Goal: Task Accomplishment & Management: Manage account settings

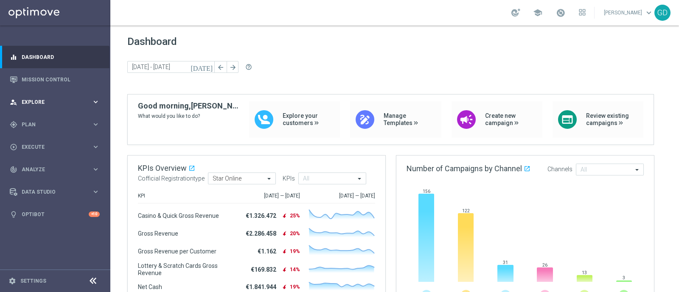
click at [34, 101] on span "Explore" at bounding box center [57, 102] width 70 height 5
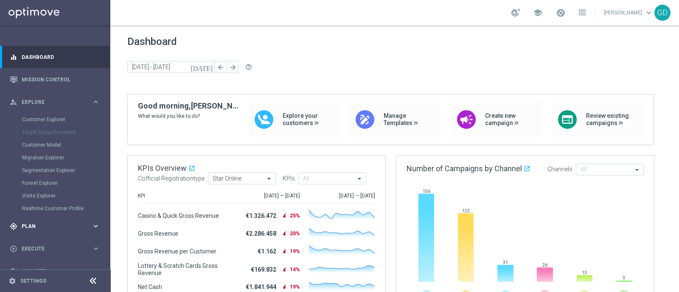
click at [28, 222] on div "gps_fixed Plan keyboard_arrow_right" at bounding box center [55, 226] width 110 height 22
click at [39, 208] on span "Execute" at bounding box center [57, 210] width 70 height 5
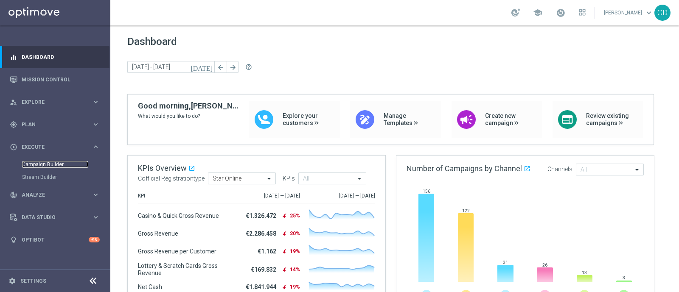
click at [40, 165] on link "Campaign Builder" at bounding box center [55, 164] width 66 height 7
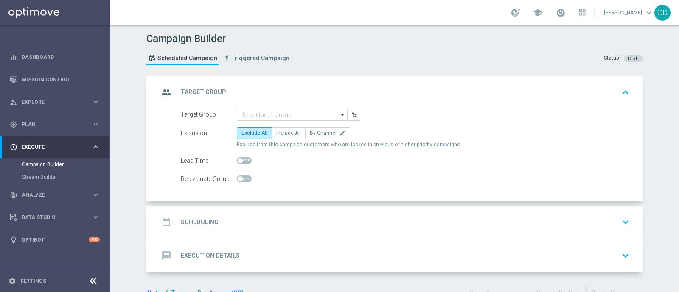
click at [339, 112] on icon "arrow_drop_down" at bounding box center [343, 115] width 8 height 11
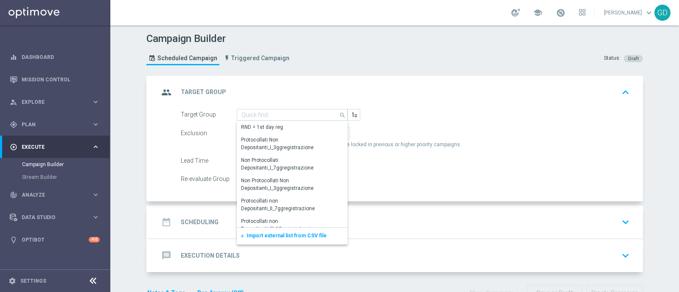
click at [293, 236] on span "Import external list from CSV file" at bounding box center [287, 236] width 80 height 6
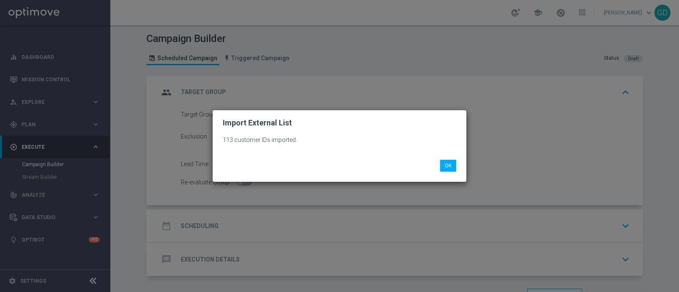
click at [281, 133] on div "113 customer IDs imported. OK" at bounding box center [340, 155] width 254 height 54
click at [445, 166] on button "OK" at bounding box center [448, 166] width 16 height 12
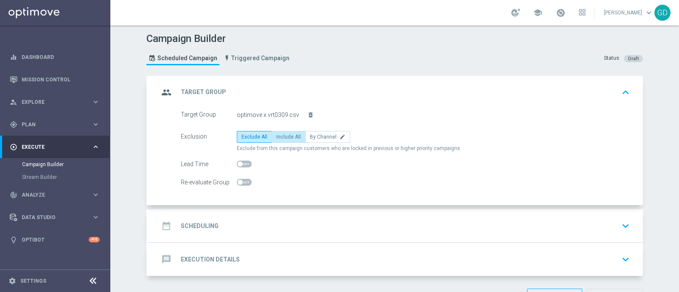
click at [278, 139] on label "Include All" at bounding box center [289, 137] width 34 height 12
click at [278, 139] on input "Include All" at bounding box center [279, 139] width 6 height 6
radio input "true"
click at [38, 194] on span "Analyze" at bounding box center [57, 195] width 70 height 5
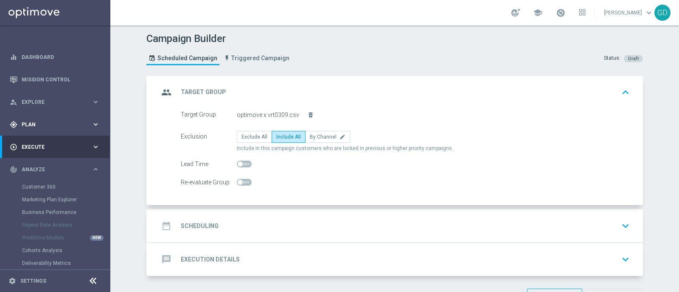
click at [41, 129] on div "gps_fixed Plan keyboard_arrow_right" at bounding box center [55, 124] width 110 height 22
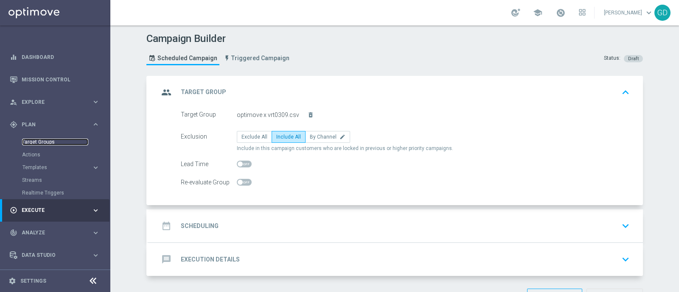
click at [39, 141] on link "Target Groups" at bounding box center [55, 142] width 66 height 7
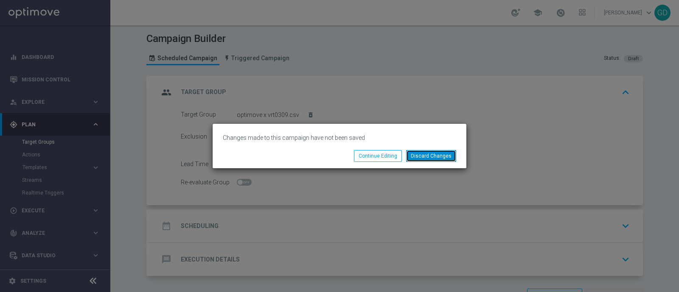
click at [433, 155] on button "Discard Changes" at bounding box center [431, 156] width 50 height 12
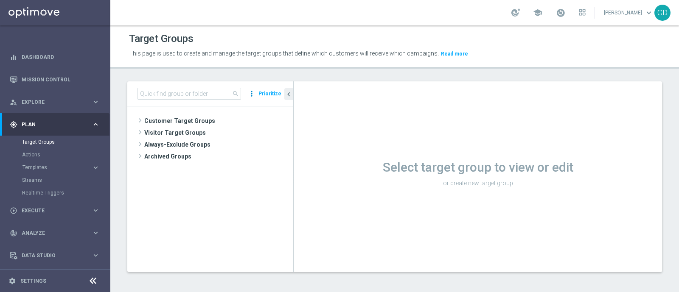
click at [253, 93] on icon "more_vert" at bounding box center [251, 94] width 8 height 12
click at [220, 166] on tree-viewport "Customer Target Groups library_add create_new_folder" at bounding box center [210, 190] width 166 height 166
click at [236, 96] on span "search" at bounding box center [235, 93] width 7 height 7
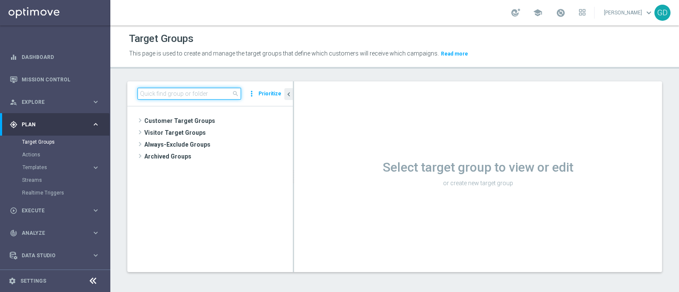
click at [214, 92] on input at bounding box center [190, 94] width 104 height 12
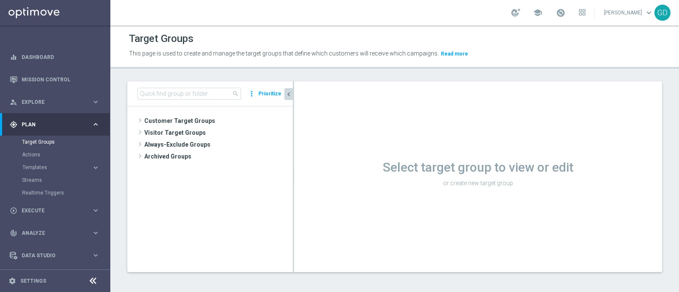
click at [289, 94] on icon "chevron_left" at bounding box center [289, 94] width 8 height 8
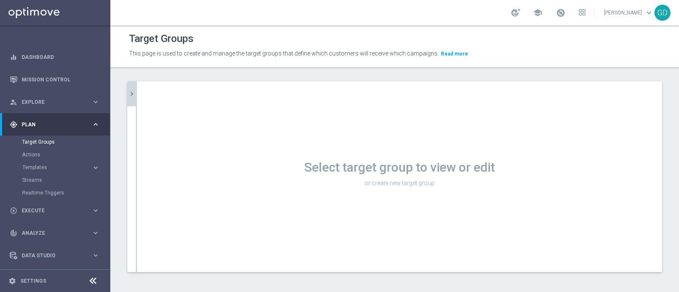
click at [129, 93] on icon "chevron_right" at bounding box center [132, 94] width 8 height 8
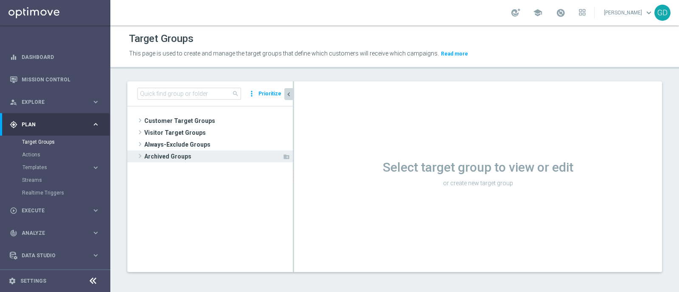
click at [168, 156] on span "Archived Groups" at bounding box center [213, 157] width 138 height 12
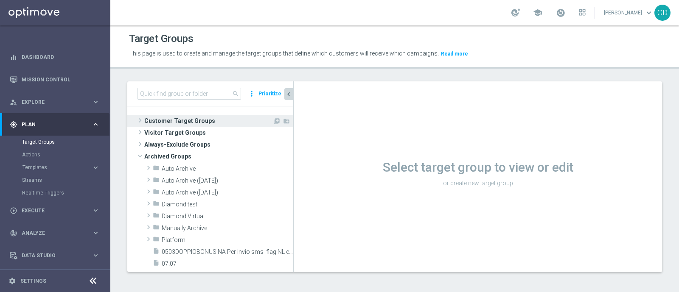
click at [171, 121] on span "Customer Target Groups" at bounding box center [208, 121] width 128 height 12
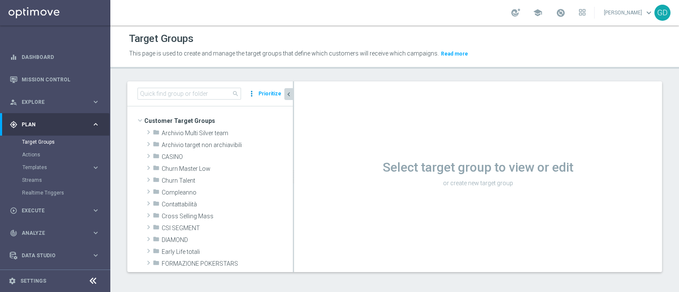
click at [253, 94] on icon "more_vert" at bounding box center [251, 94] width 8 height 12
click at [217, 122] on ul "NO SELECTION New folder with selection" at bounding box center [219, 114] width 72 height 29
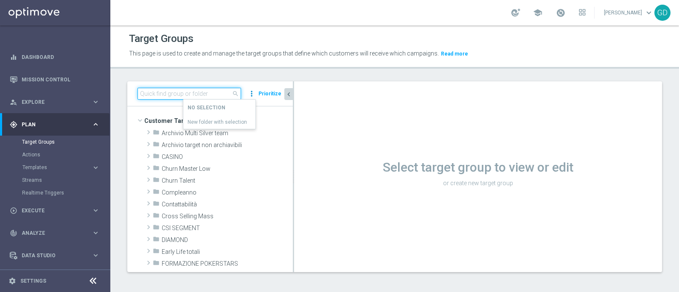
click at [183, 93] on input at bounding box center [190, 94] width 104 height 12
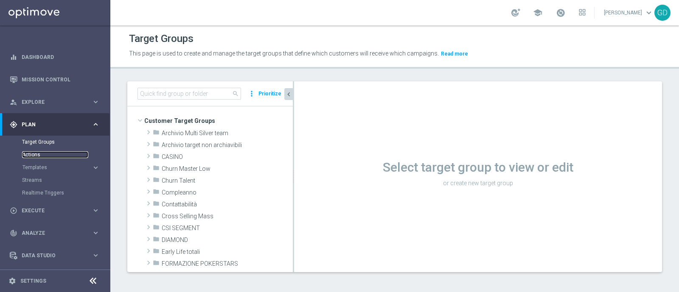
click at [35, 154] on link "Actions" at bounding box center [55, 155] width 66 height 7
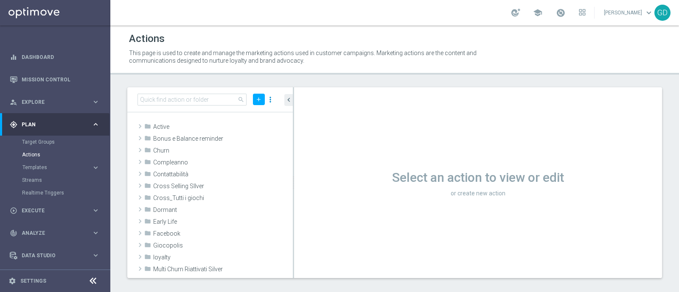
click at [270, 97] on icon "more_vert" at bounding box center [270, 100] width 8 height 12
click at [176, 115] on tree-viewport "folder Active library_add create_new_folder mode_edit delete drag_handle" at bounding box center [210, 195] width 166 height 166
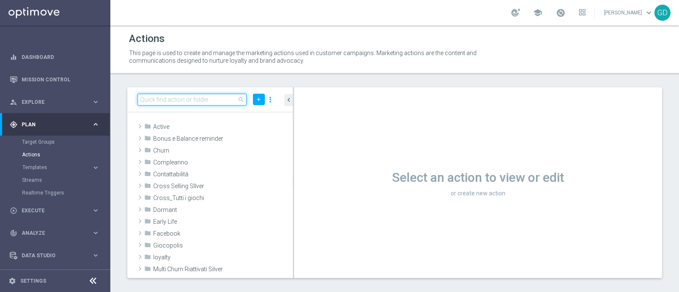
click at [167, 100] on input at bounding box center [192, 100] width 109 height 12
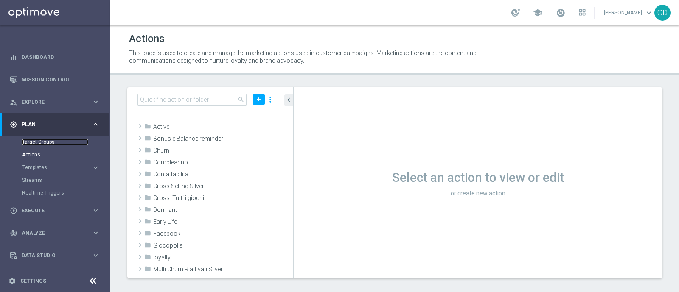
click at [39, 143] on link "Target Groups" at bounding box center [55, 142] width 66 height 7
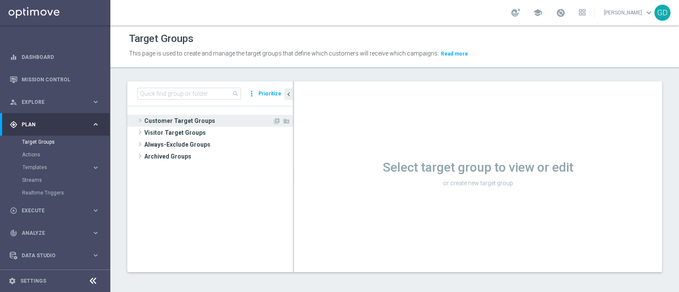
click at [137, 122] on span at bounding box center [140, 120] width 8 height 10
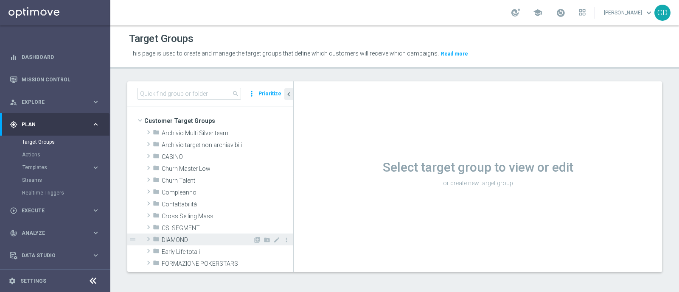
click at [170, 237] on span "DIAMOND" at bounding box center [207, 240] width 91 height 7
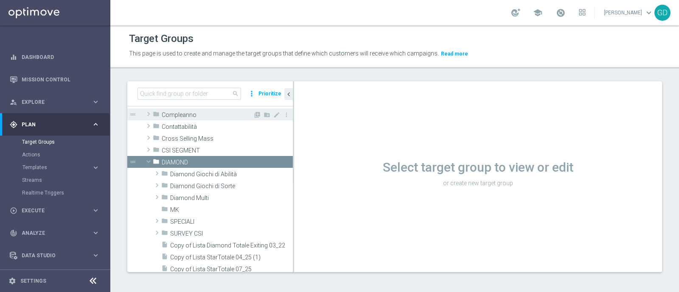
scroll to position [106, 0]
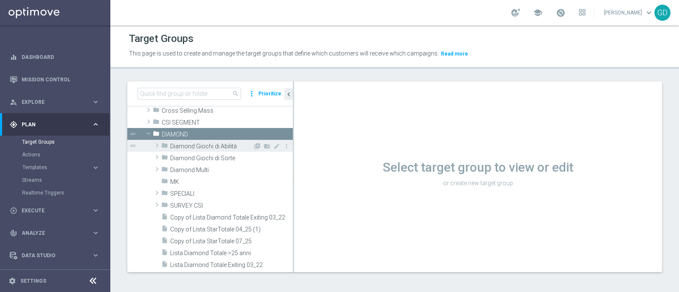
click at [216, 145] on span "Diamond Giochi di Abilità" at bounding box center [211, 146] width 83 height 7
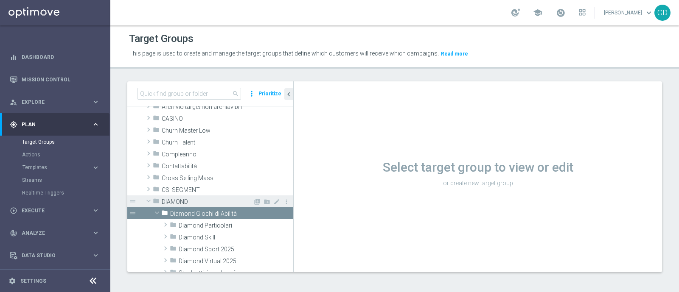
scroll to position [91, 0]
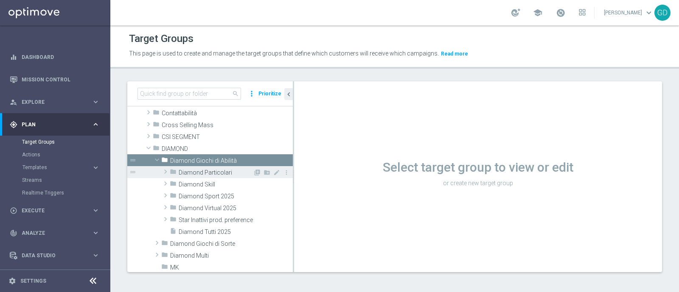
click at [225, 171] on span "Diamond Particolari" at bounding box center [216, 172] width 74 height 7
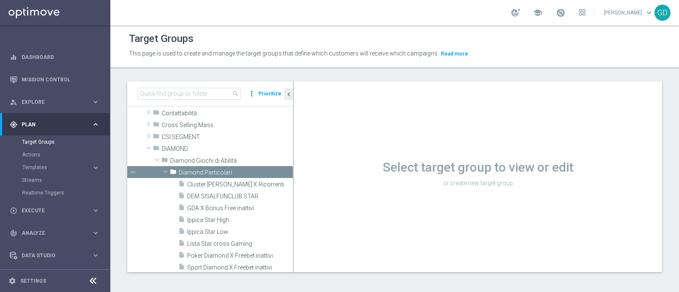
click at [253, 94] on icon "more_vert" at bounding box center [251, 94] width 8 height 12
click at [39, 209] on span "Execute" at bounding box center [57, 210] width 70 height 5
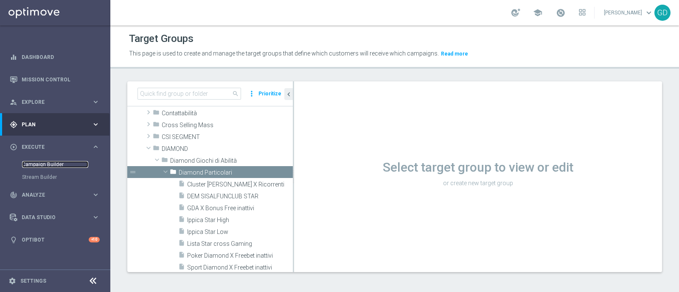
click at [37, 164] on link "Campaign Builder" at bounding box center [55, 164] width 66 height 7
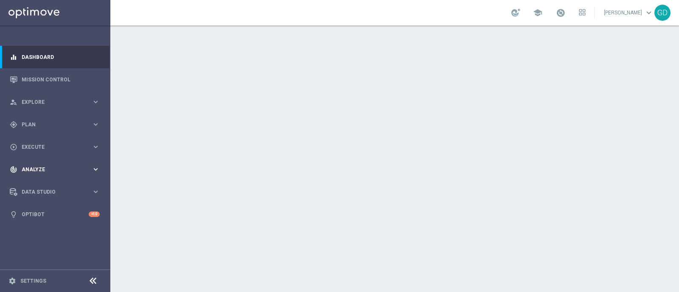
click at [41, 171] on span "Analyze" at bounding box center [57, 169] width 70 height 5
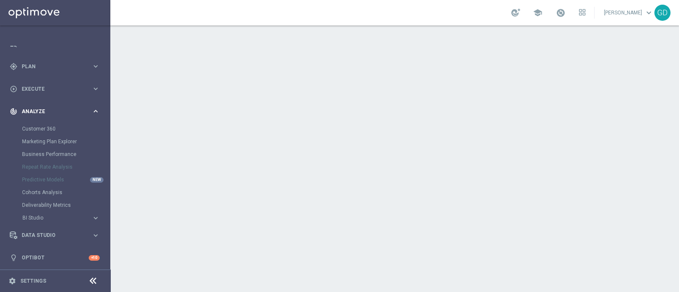
scroll to position [59, 0]
click at [42, 88] on span "Execute" at bounding box center [57, 87] width 70 height 5
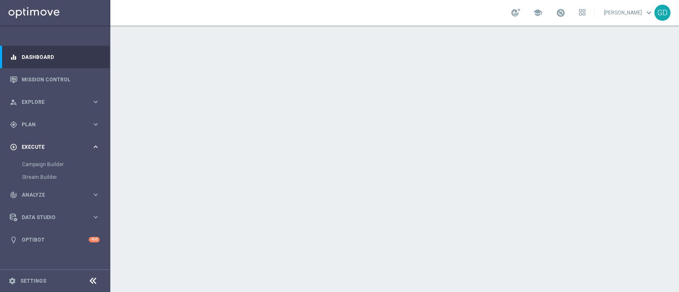
scroll to position [0, 0]
click at [40, 122] on span "Plan" at bounding box center [57, 124] width 70 height 5
click at [32, 155] on link "Actions" at bounding box center [55, 155] width 66 height 7
